Goal: Task Accomplishment & Management: Manage account settings

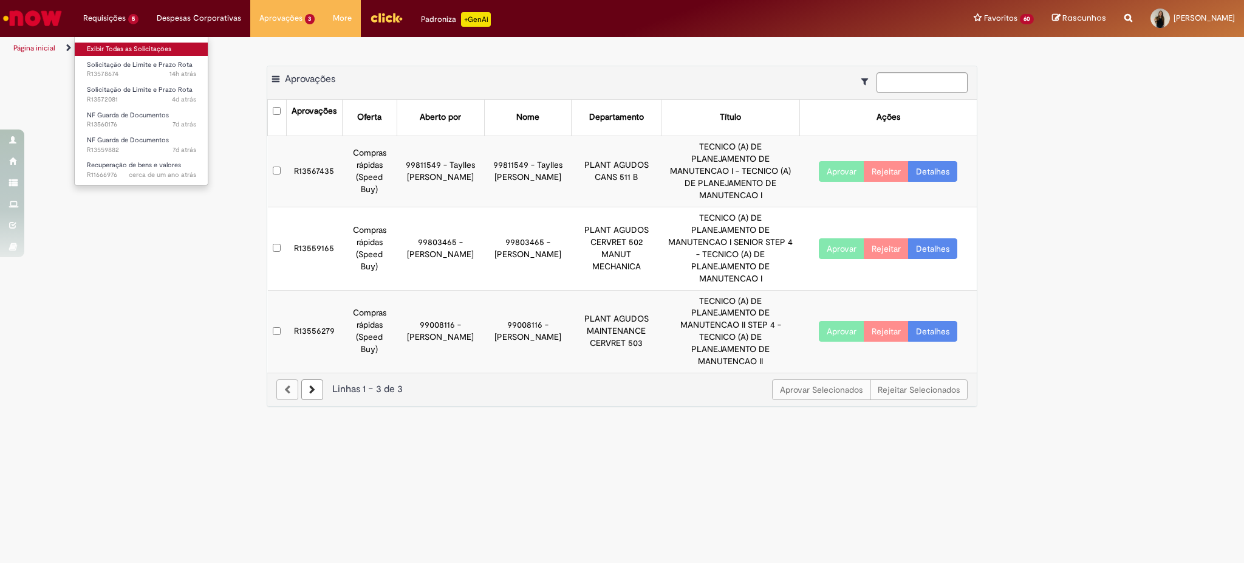
click at [115, 43] on link "Exibir Todas as Solicitações" at bounding box center [142, 49] width 134 height 13
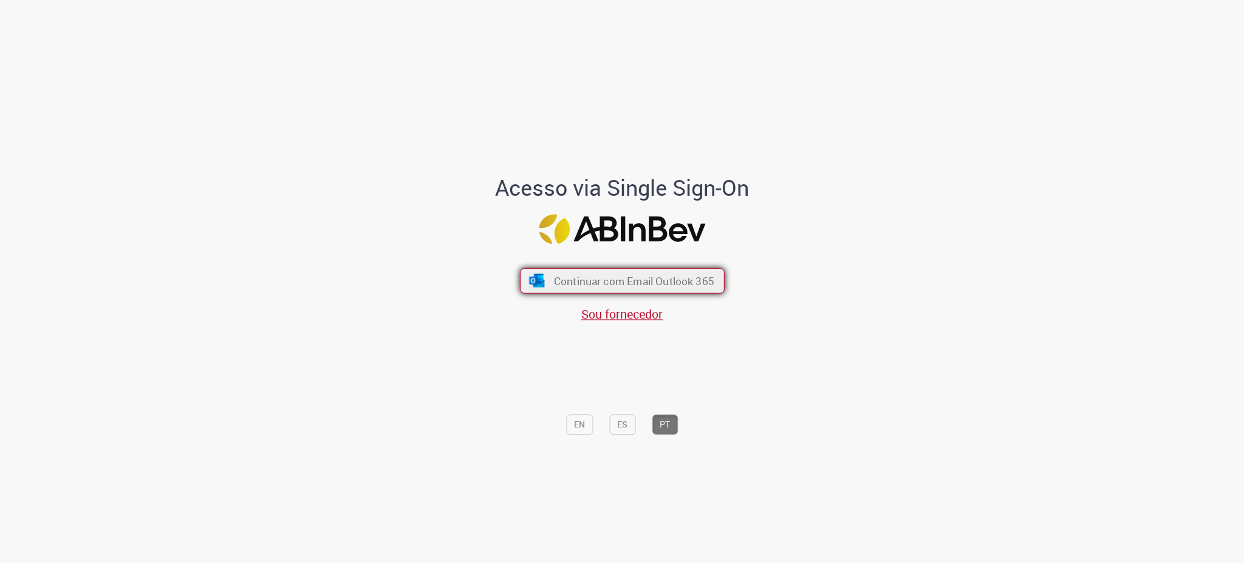
click at [685, 275] on span "Continuar com Email Outlook 365" at bounding box center [634, 280] width 160 height 14
click at [538, 283] on img "submit" at bounding box center [537, 279] width 18 height 13
